Goal: Task Accomplishment & Management: Manage account settings

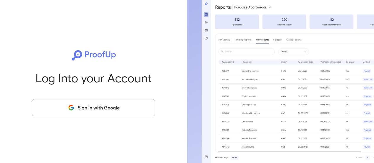
click at [102, 110] on button "Sign in with Google" at bounding box center [93, 107] width 123 height 17
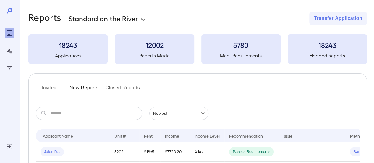
click at [97, 107] on input "text" at bounding box center [96, 113] width 92 height 13
type input "****"
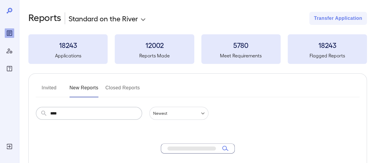
click at [49, 91] on button "Invited" at bounding box center [49, 90] width 27 height 14
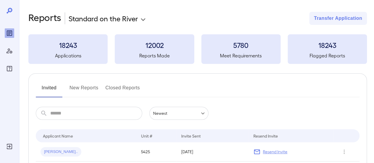
click at [82, 118] on input "text" at bounding box center [96, 113] width 92 height 13
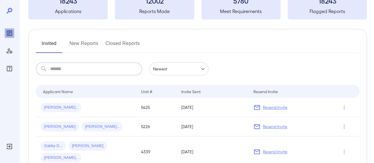
scroll to position [89, 0]
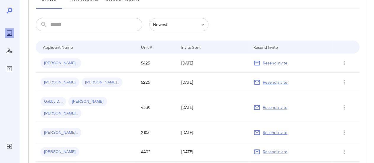
click at [66, 64] on div "[PERSON_NAME].." at bounding box center [86, 62] width 91 height 9
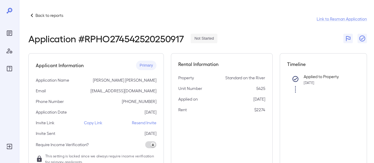
click at [142, 123] on p "Resend Invite" at bounding box center [144, 123] width 25 height 6
